Goal: Task Accomplishment & Management: Manage account settings

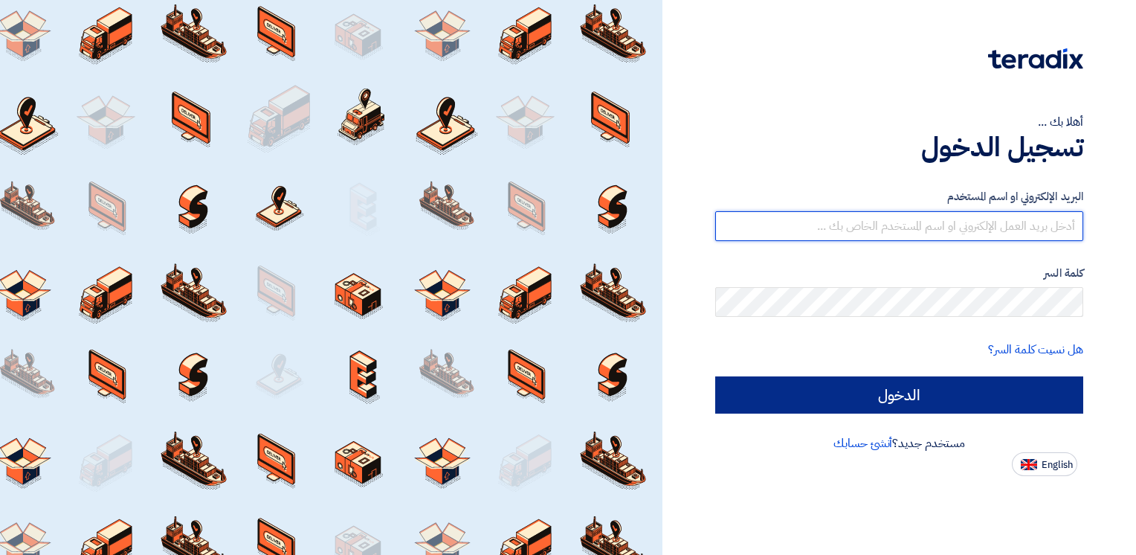
type input "[EMAIL_ADDRESS][DOMAIN_NAME]"
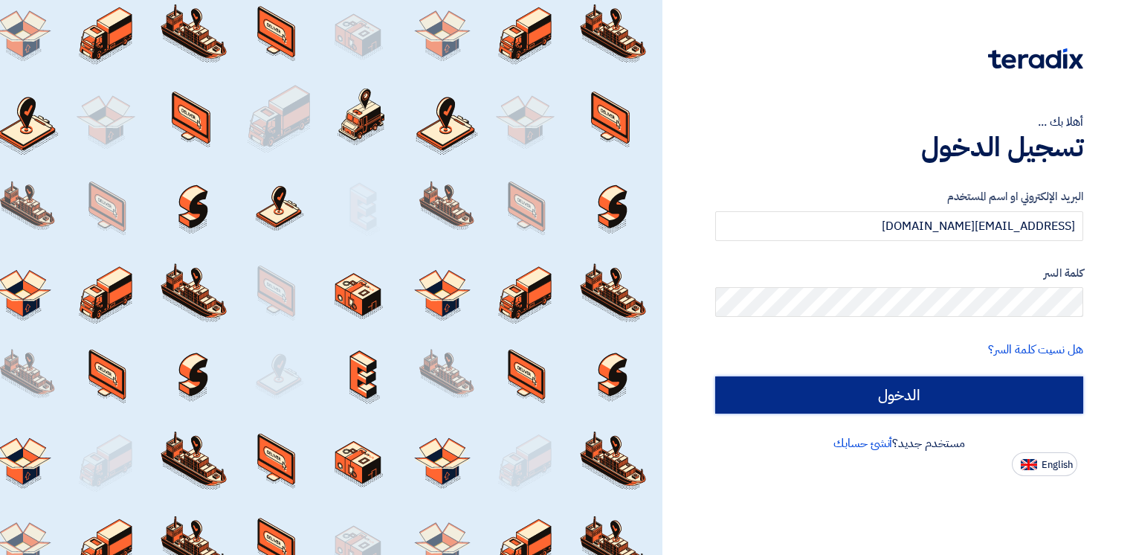
click at [930, 397] on input "الدخول" at bounding box center [899, 394] width 368 height 37
type input "Sign in"
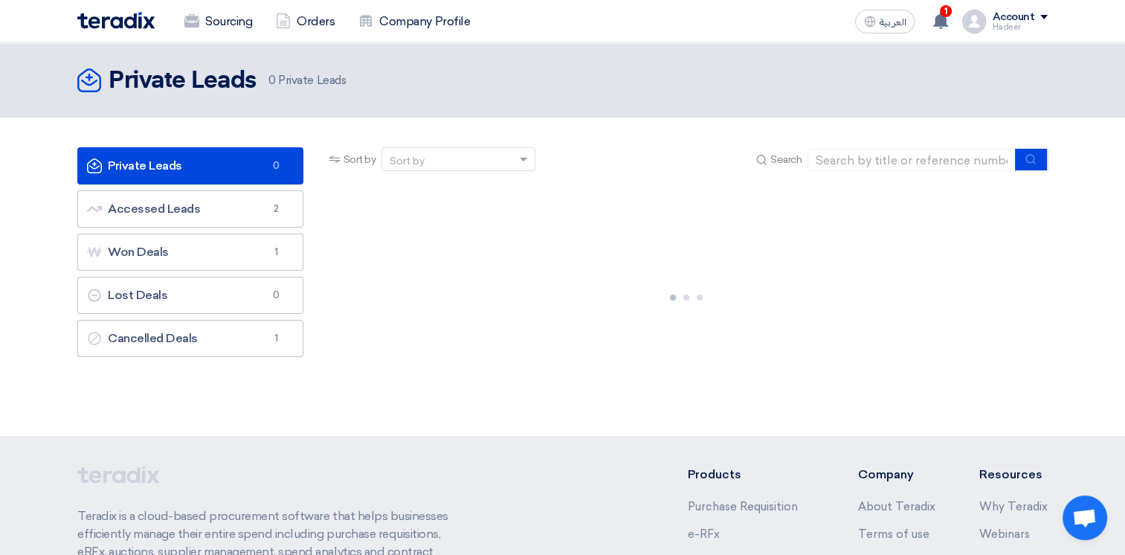
click at [1004, 13] on div "Account" at bounding box center [1013, 17] width 42 height 13
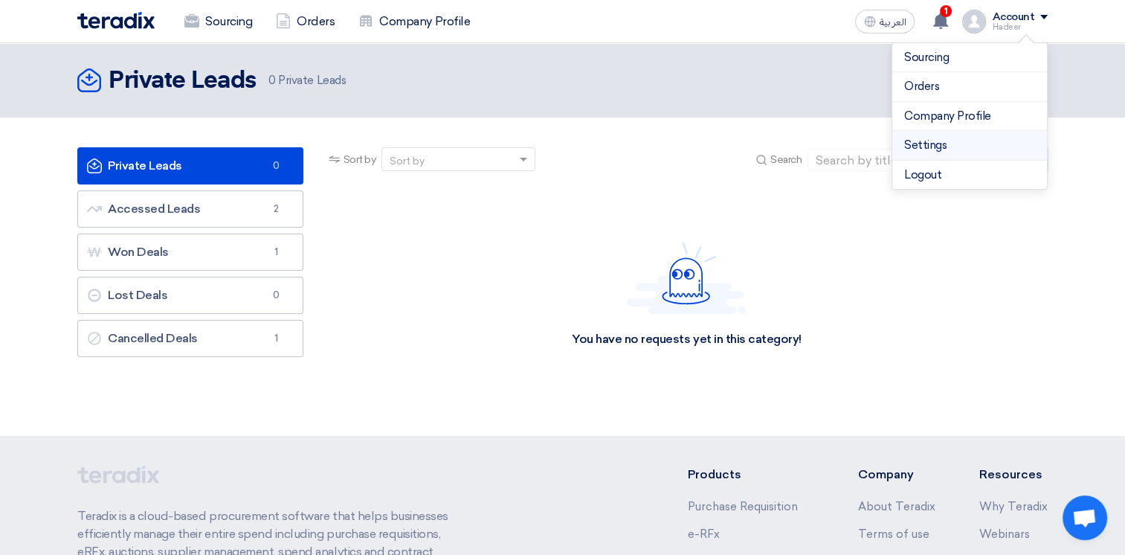
click at [958, 155] on li "Settings" at bounding box center [969, 146] width 155 height 30
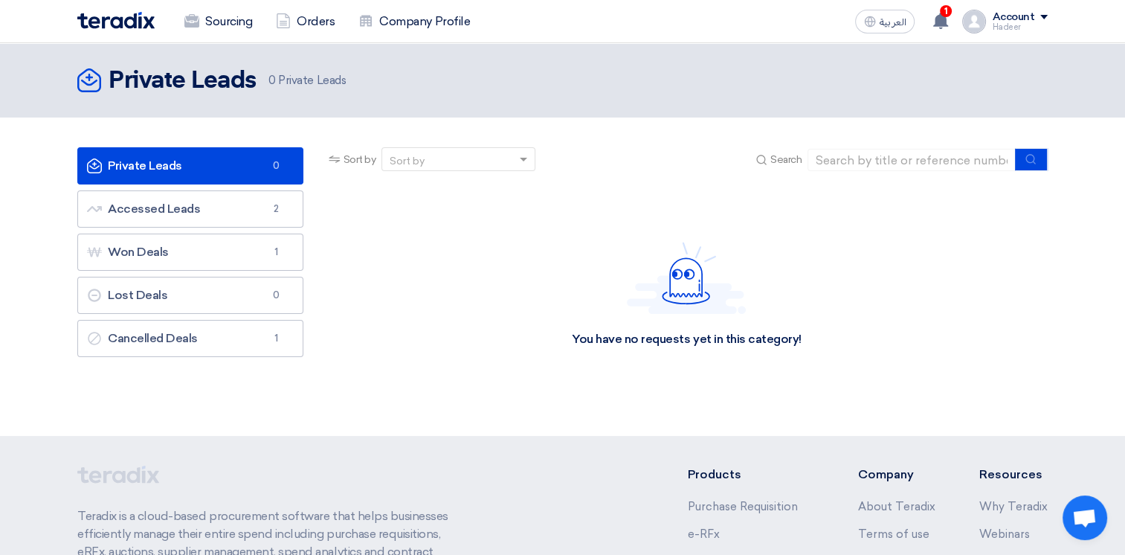
click at [1004, 23] on div "Hadeer" at bounding box center [1020, 27] width 56 height 8
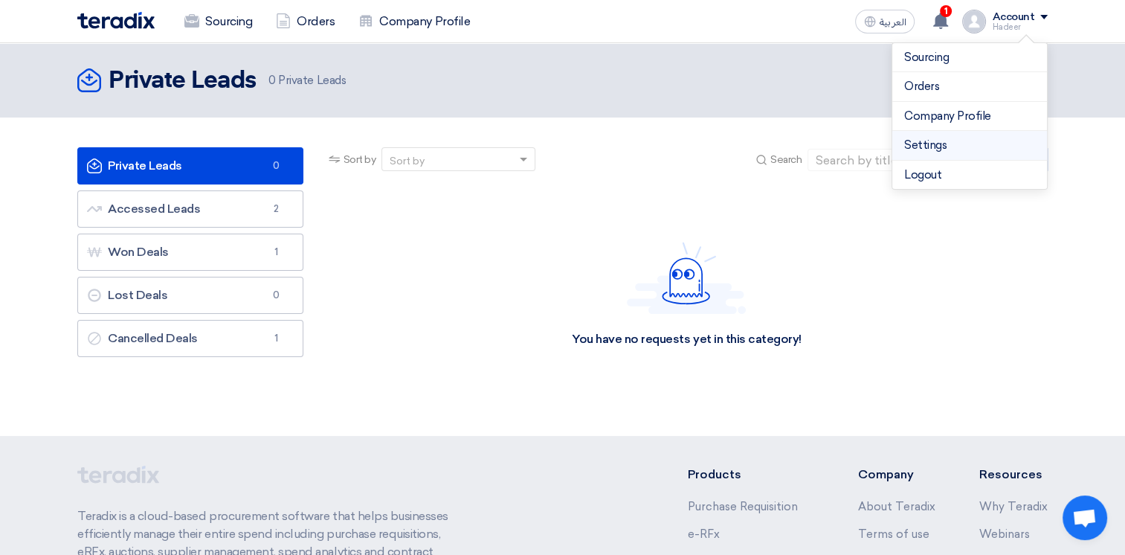
click at [936, 141] on link "Settings" at bounding box center [969, 145] width 131 height 17
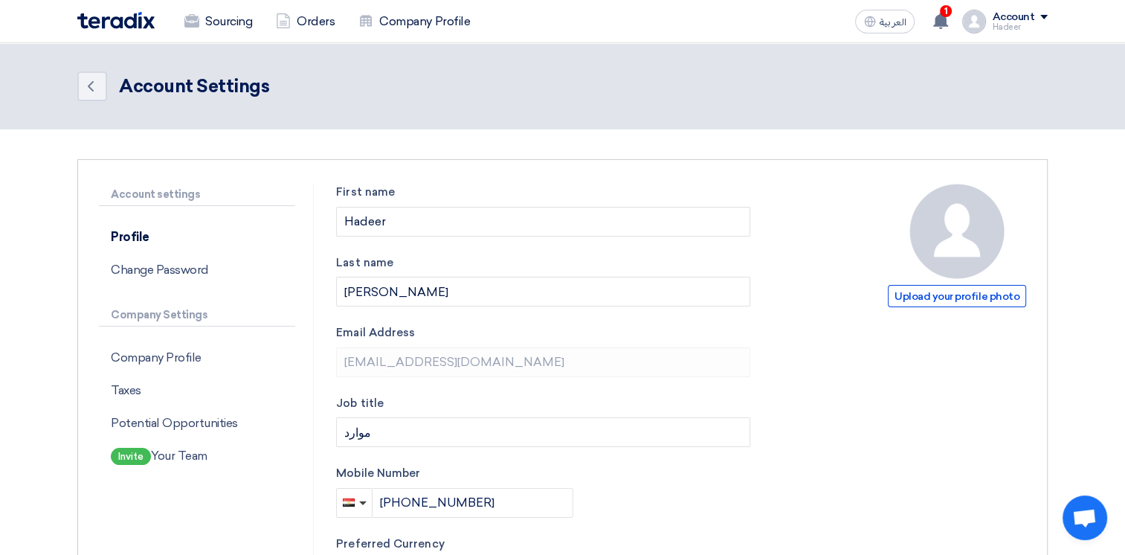
click at [186, 308] on p "Company Settings" at bounding box center [197, 315] width 196 height 22
drag, startPoint x: 171, startPoint y: 201, endPoint x: 175, endPoint y: 193, distance: 8.7
click at [172, 201] on p "Account settings" at bounding box center [197, 195] width 196 height 22
click at [1033, 16] on div "Account" at bounding box center [1013, 17] width 42 height 13
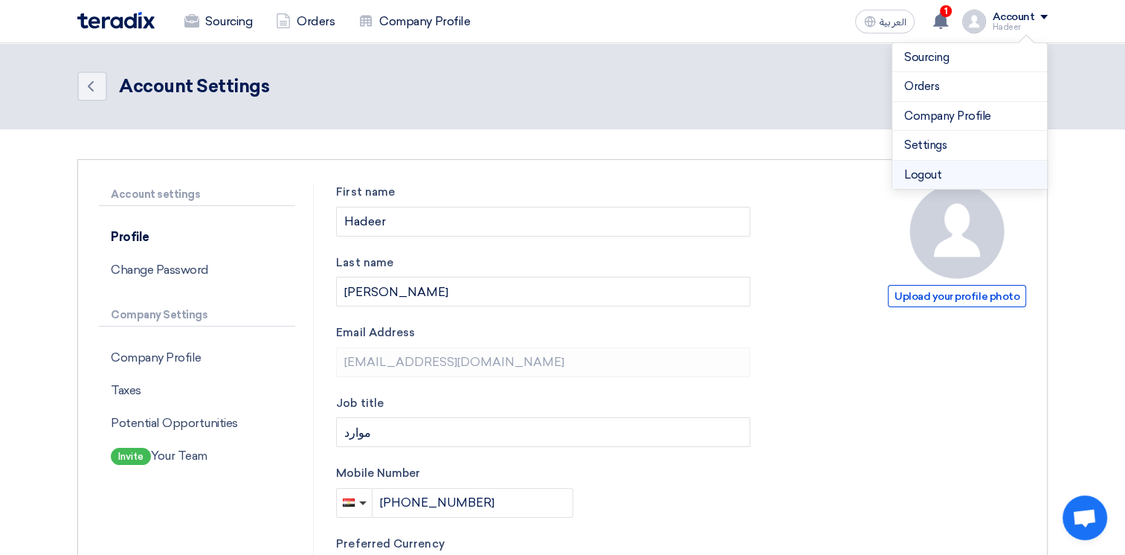
click at [929, 168] on li "Logout" at bounding box center [969, 175] width 155 height 29
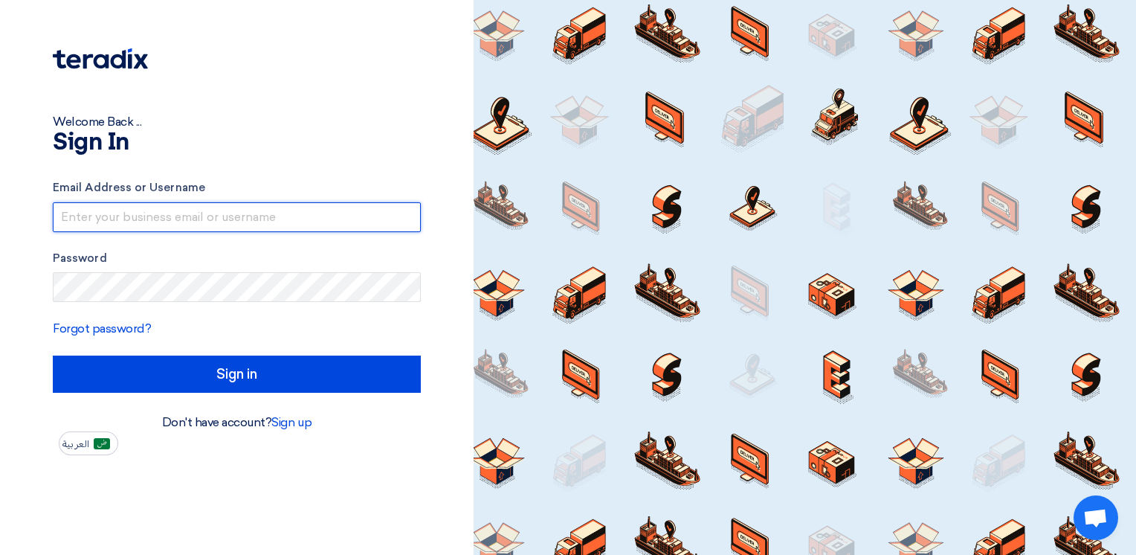
type input "[EMAIL_ADDRESS][DOMAIN_NAME]"
